Goal: Information Seeking & Learning: Check status

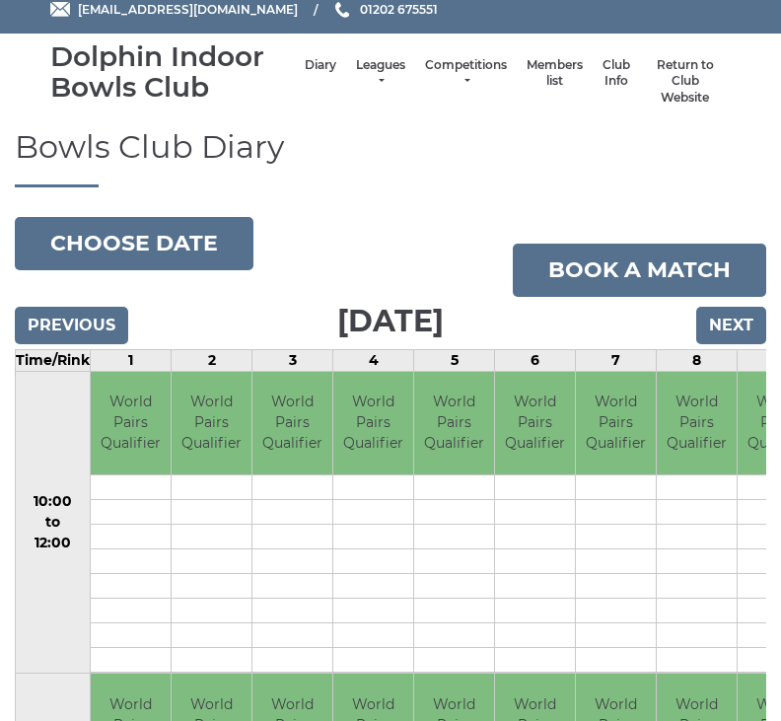
click at [77, 314] on input "Previous" at bounding box center [71, 326] width 113 height 37
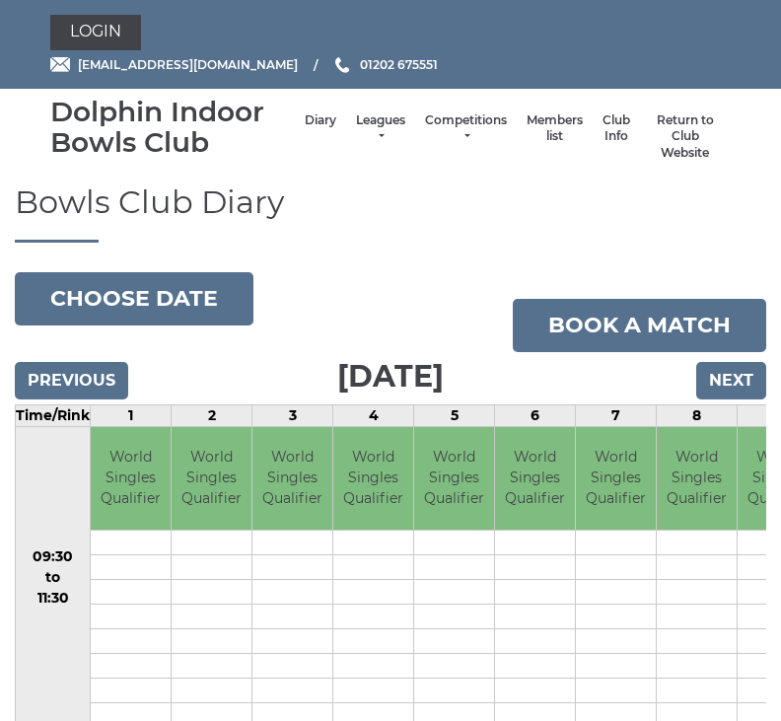
click at [738, 382] on input "Next" at bounding box center [731, 380] width 70 height 37
click at [736, 383] on input "Next" at bounding box center [731, 380] width 70 height 37
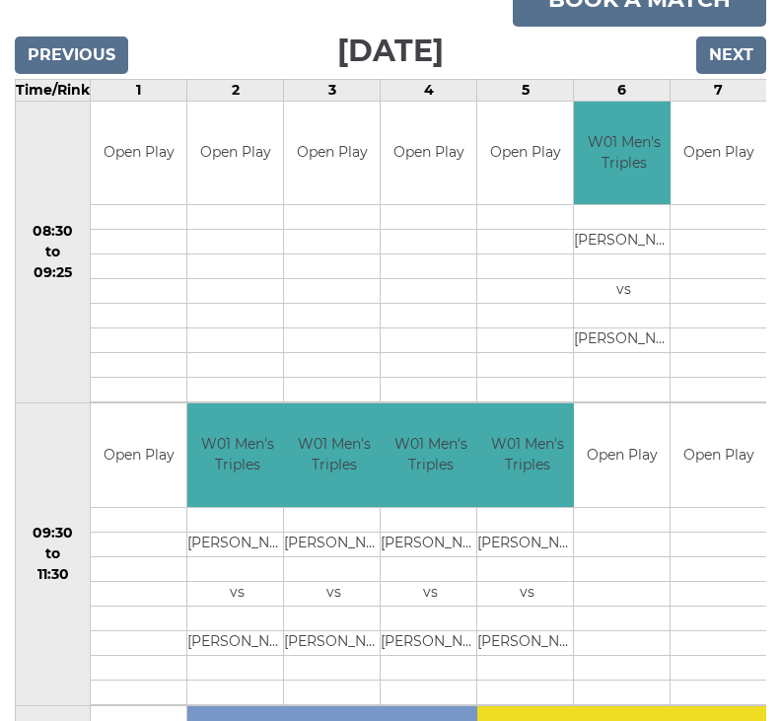
scroll to position [327, 0]
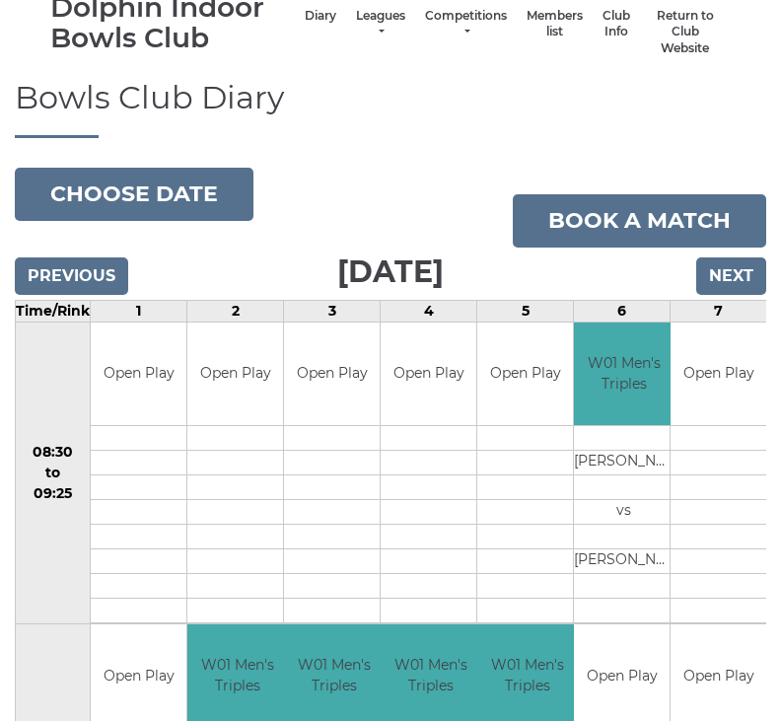
click at [735, 269] on input "Next" at bounding box center [731, 276] width 70 height 37
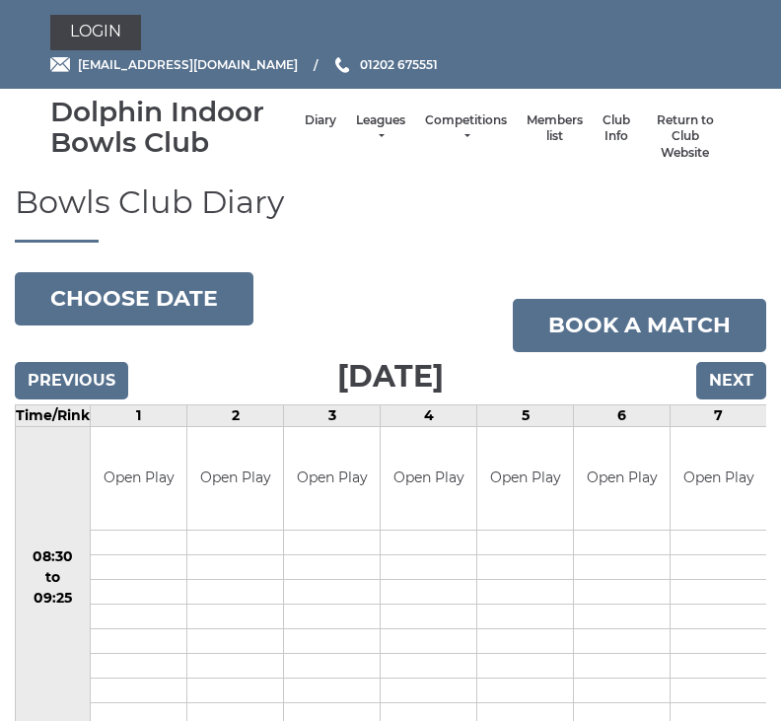
click at [748, 379] on input "Next" at bounding box center [731, 380] width 70 height 37
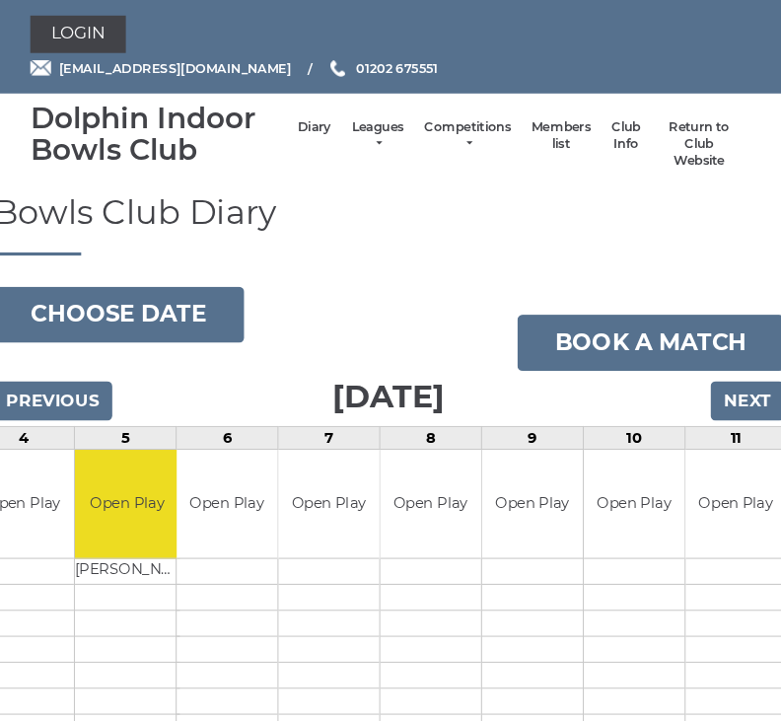
click at [602, 140] on link "Club Info" at bounding box center [616, 128] width 28 height 33
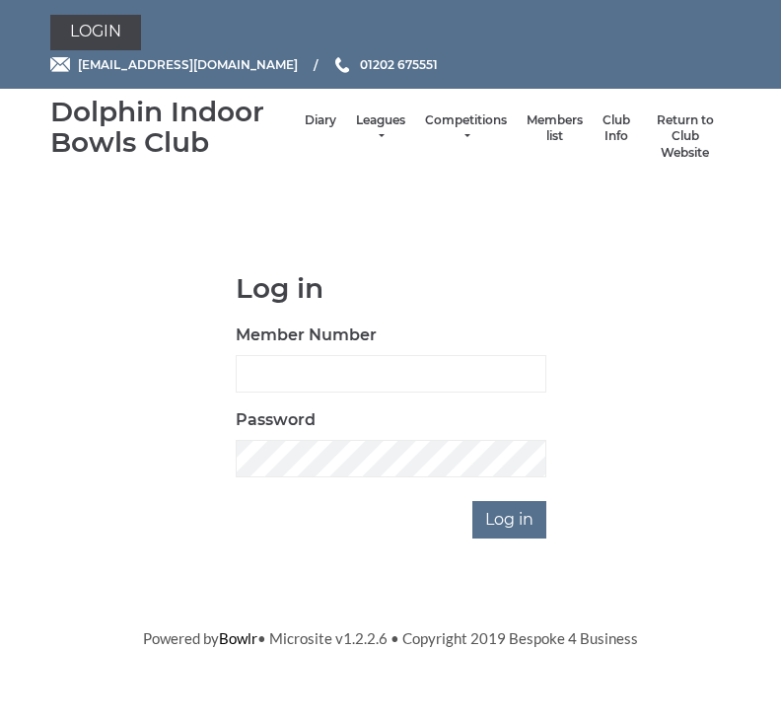
click at [461, 119] on li "Competitions Club competitions - Winter 2025/2026 Club competitions - Summer 20…" at bounding box center [466, 137] width 102 height 69
click at [372, 115] on li "Leagues Club leagues - Winter 2025/2026 Club leagues - Summer 2025 Club leagues…" at bounding box center [380, 137] width 69 height 69
click at [372, 133] on link "Leagues" at bounding box center [380, 128] width 49 height 33
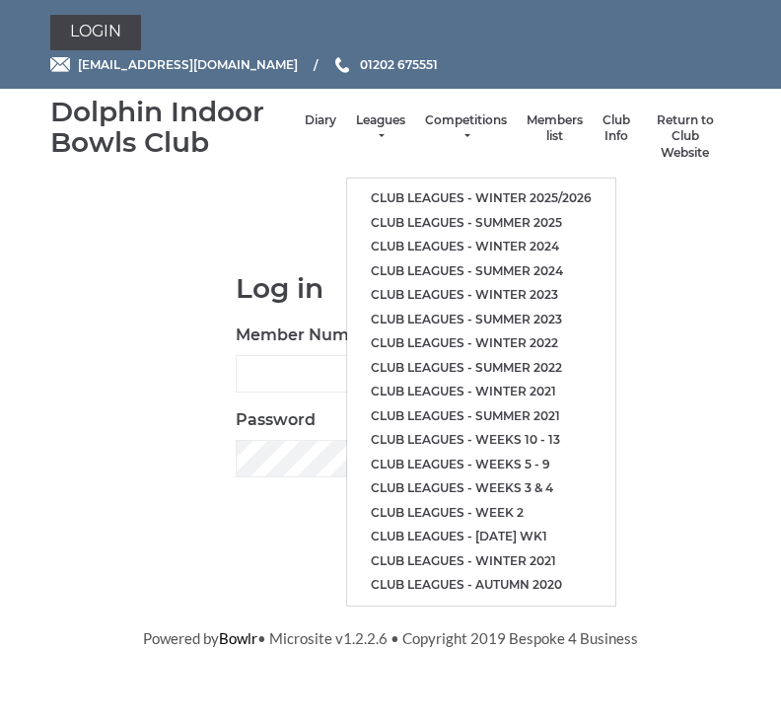
click at [305, 129] on link "Diary" at bounding box center [321, 120] width 32 height 17
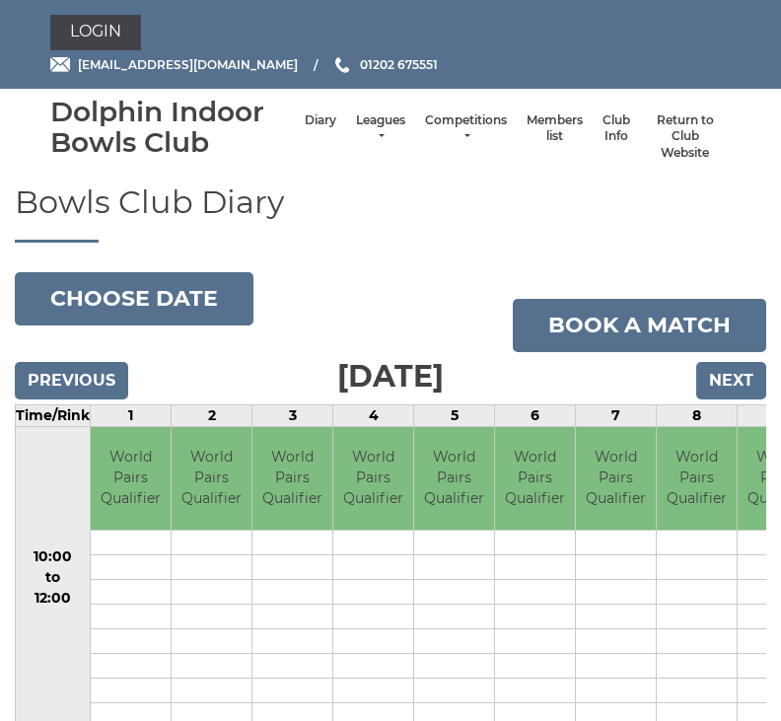
click at [306, 121] on li "Diary" at bounding box center [320, 137] width 51 height 69
click at [369, 134] on link "Leagues" at bounding box center [380, 128] width 49 height 33
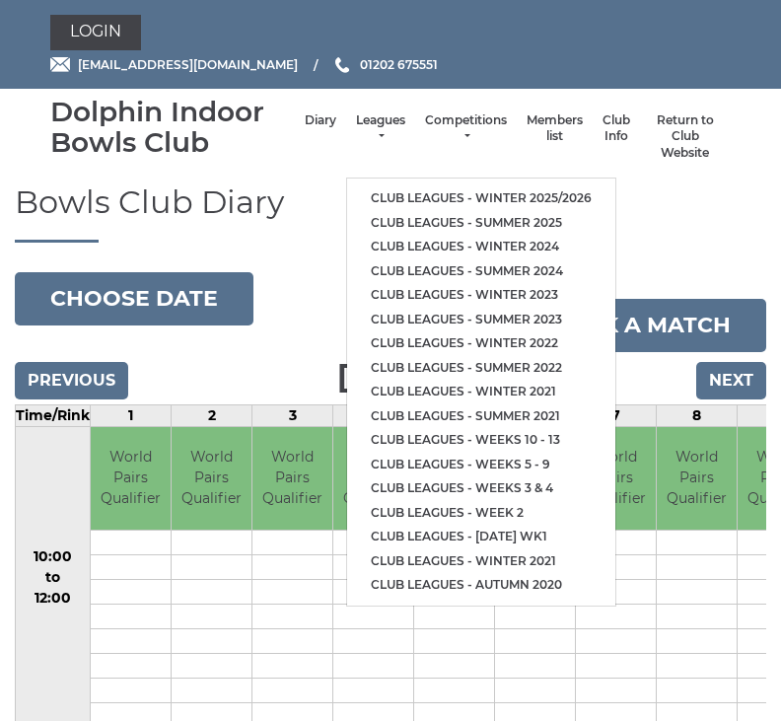
click at [562, 187] on link "Club leagues - Winter 2025/2026" at bounding box center [481, 198] width 268 height 25
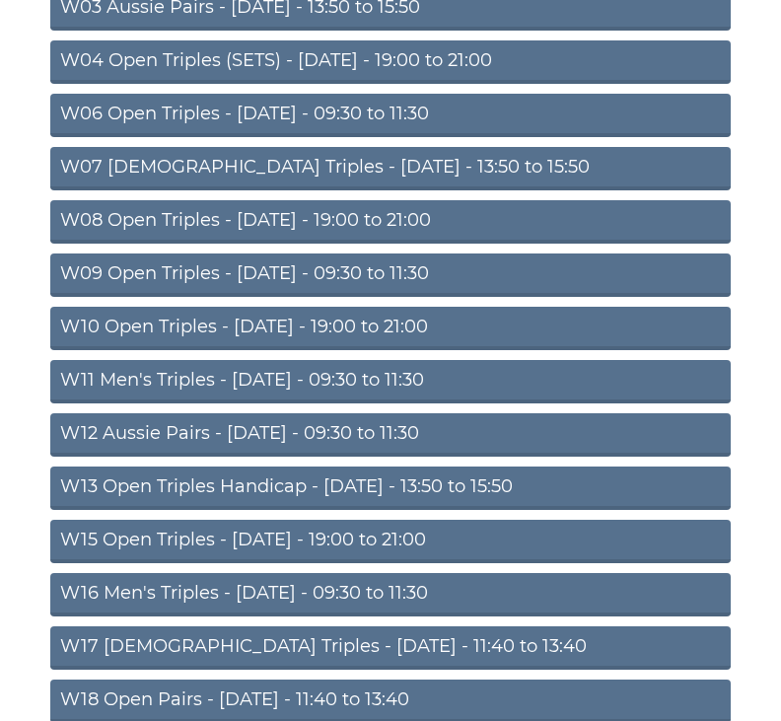
scroll to position [411, 0]
click at [339, 545] on link "W15 Open Triples - [DATE] - 19:00 to 21:00" at bounding box center [390, 541] width 680 height 43
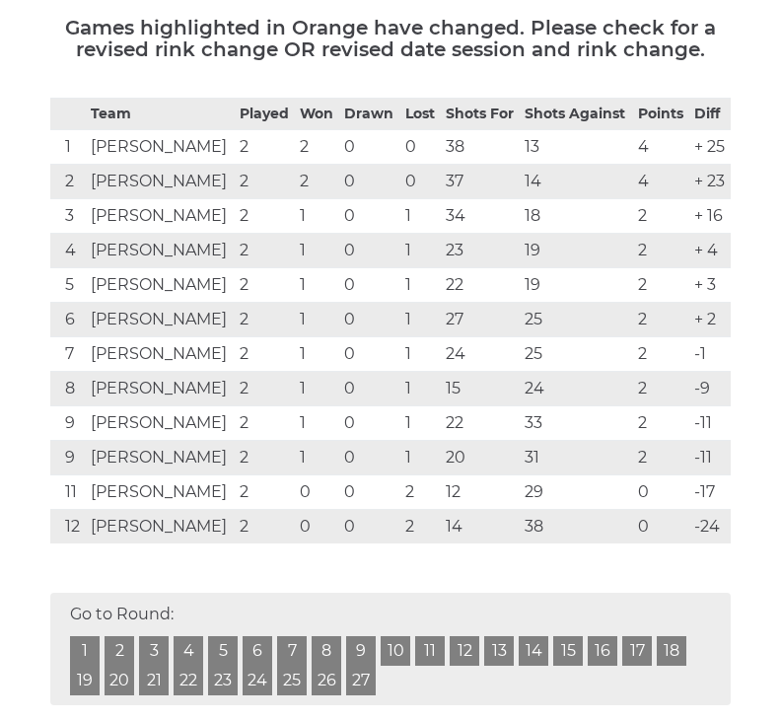
click at [131, 646] on link "2" at bounding box center [119, 651] width 30 height 30
